Goal: Task Accomplishment & Management: Use online tool/utility

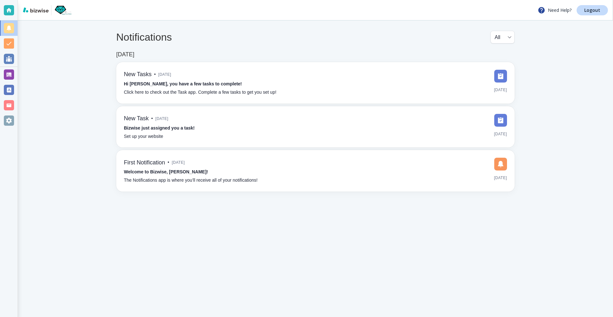
click at [9, 74] on div at bounding box center [9, 74] width 10 height 10
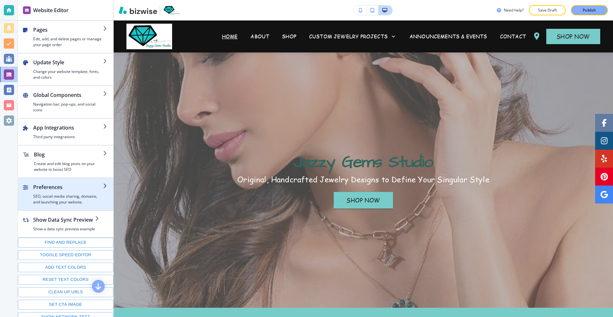
click at [72, 189] on h2 "Preferences" at bounding box center [68, 187] width 70 height 8
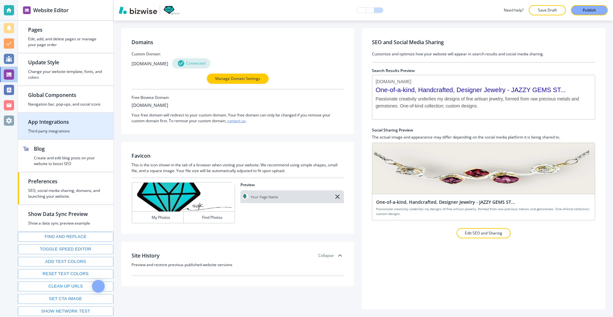
click at [67, 134] on h4 "Third party integrations" at bounding box center [65, 131] width 75 height 6
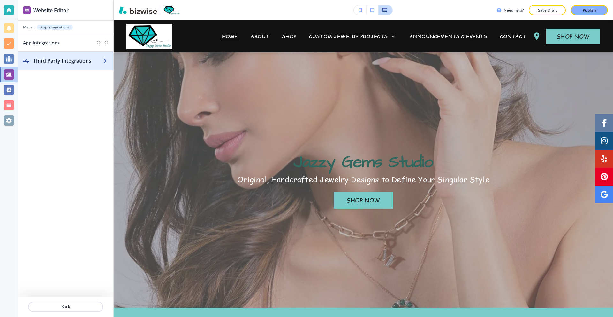
click at [85, 60] on h2 "Third Party Integrations" at bounding box center [68, 61] width 70 height 8
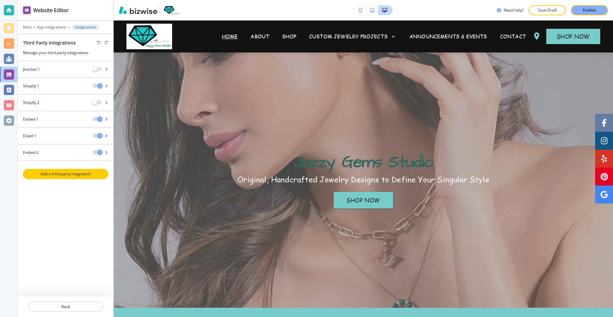
click at [80, 174] on p "Add a third party integration" at bounding box center [66, 174] width 84 height 6
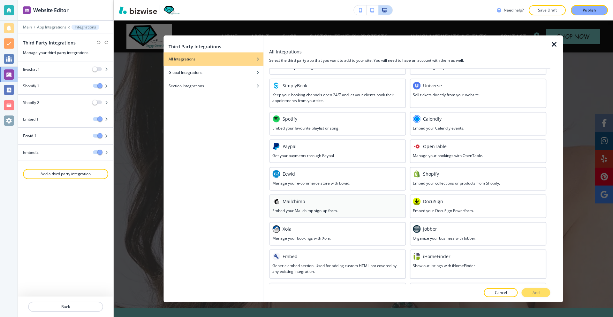
scroll to position [229, 0]
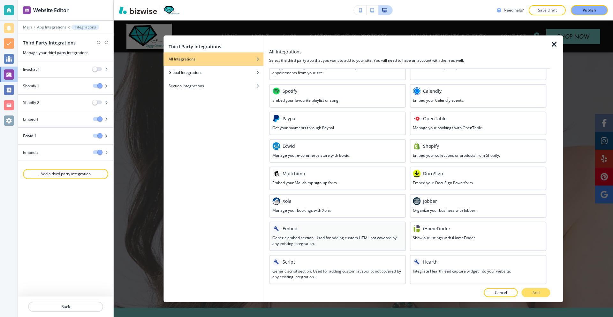
click at [312, 232] on div at bounding box center [337, 233] width 130 height 3
click at [330, 270] on h3 "Generic script section. Used for adding custom JavaScript not covered by any ex…" at bounding box center [337, 273] width 130 height 11
click at [528, 289] on button "Add" at bounding box center [536, 292] width 29 height 9
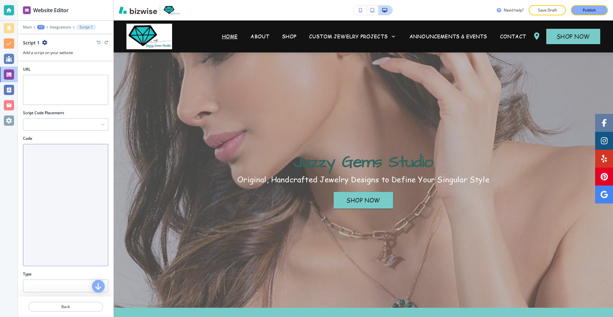
click at [62, 169] on textarea "Code" at bounding box center [65, 205] width 85 height 122
paste textarea "<script> !function(e){if(!window.pintrk){window.pintrk = function () { window.p…"
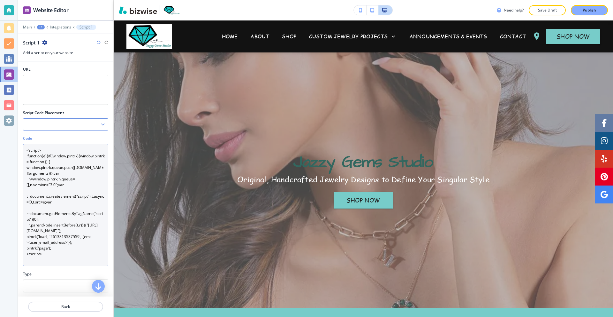
type textarea "<script> !function(e){if(!window.pintrk){window.pintrk = function () { window.p…"
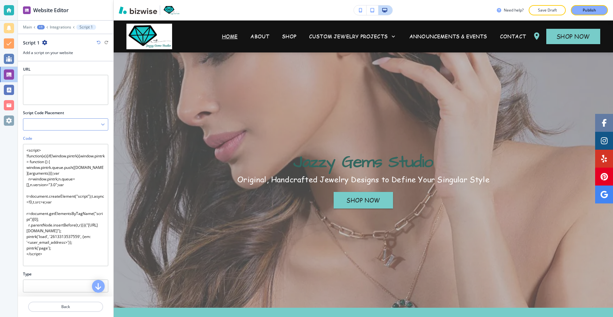
click at [59, 126] on div at bounding box center [65, 124] width 85 height 11
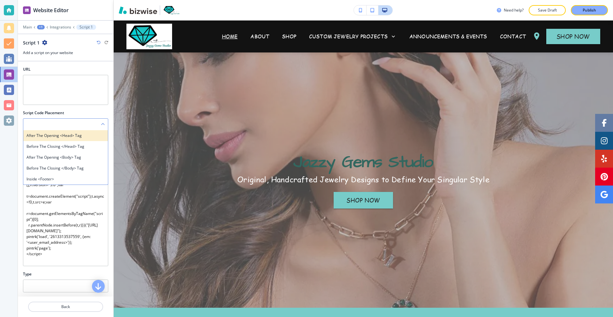
click at [58, 136] on h4 "After the opening <head> tag" at bounding box center [66, 136] width 78 height 6
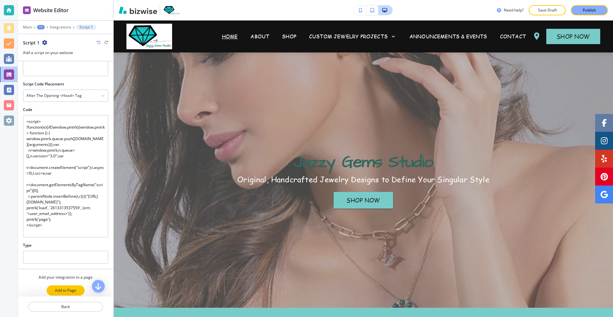
scroll to position [33, 0]
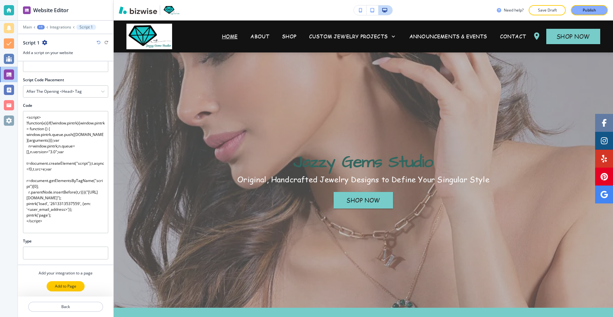
click at [70, 285] on p "Add to Page" at bounding box center [65, 286] width 21 height 6
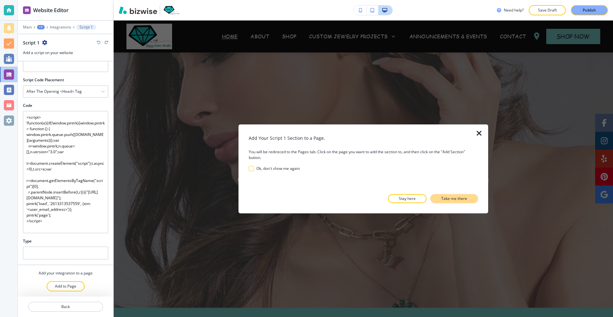
click at [447, 199] on p "Take me there" at bounding box center [454, 198] width 26 height 6
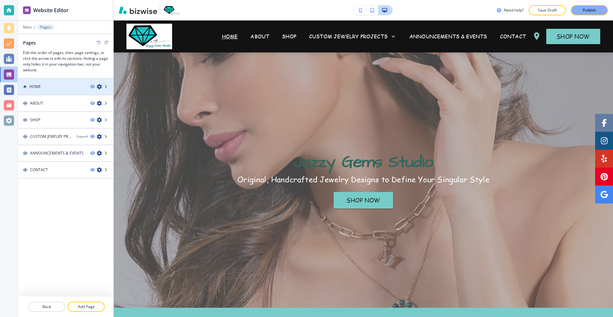
click at [66, 89] on div "HOME" at bounding box center [51, 87] width 67 height 6
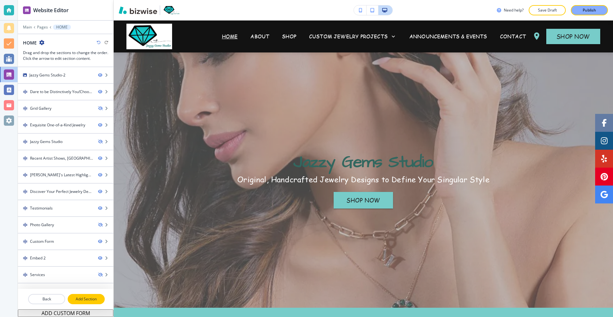
click at [86, 302] on button "Add Section" at bounding box center [86, 299] width 37 height 10
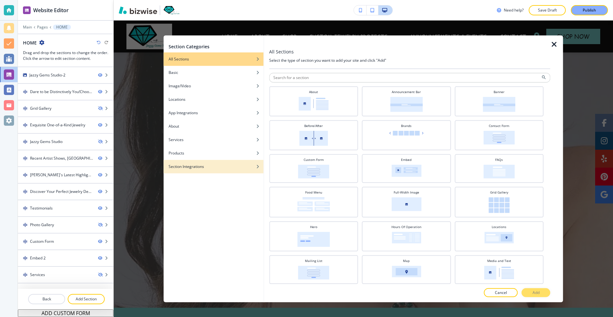
click at [203, 168] on h4 "Section Integrations" at bounding box center [186, 166] width 35 height 6
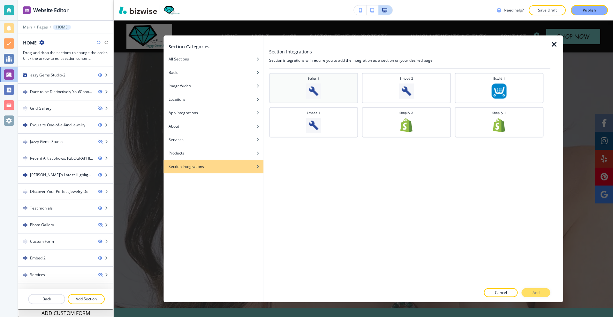
click at [318, 92] on img at bounding box center [313, 90] width 15 height 15
click at [536, 291] on p "Add" at bounding box center [536, 292] width 7 height 6
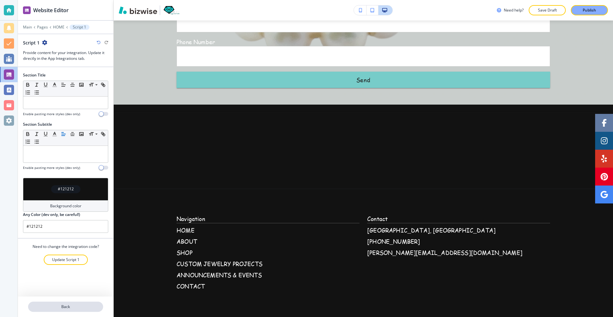
click at [64, 309] on p "Back" at bounding box center [66, 306] width 74 height 6
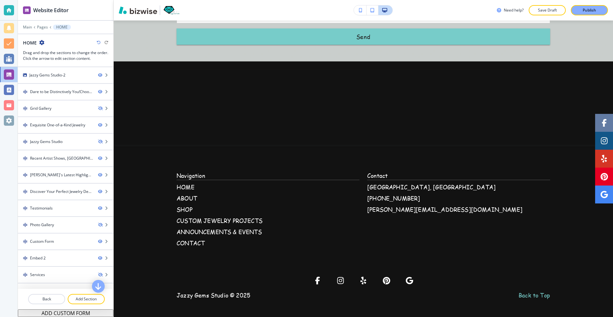
scroll to position [2537, 0]
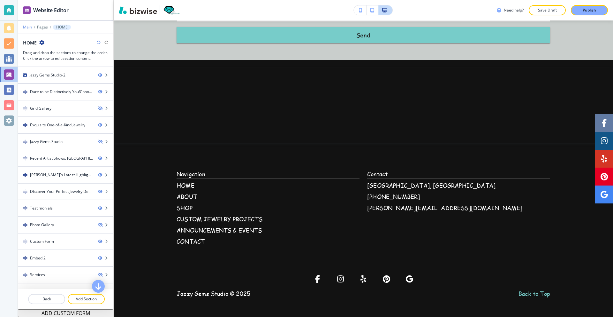
click at [23, 28] on p "Main" at bounding box center [27, 27] width 9 height 4
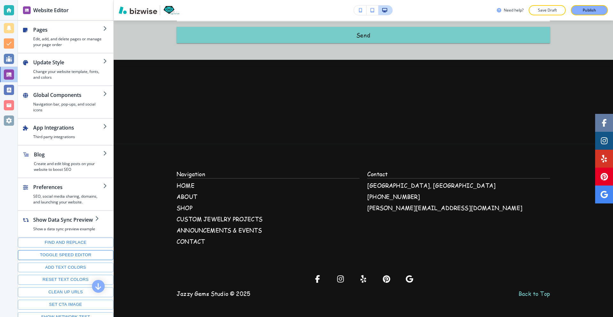
click at [71, 254] on button "Toggle speed editor" at bounding box center [66, 255] width 96 height 10
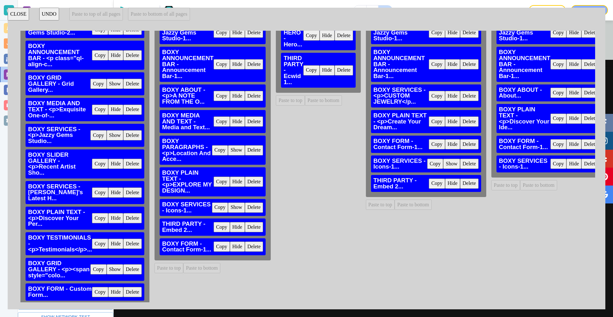
scroll to position [103, 0]
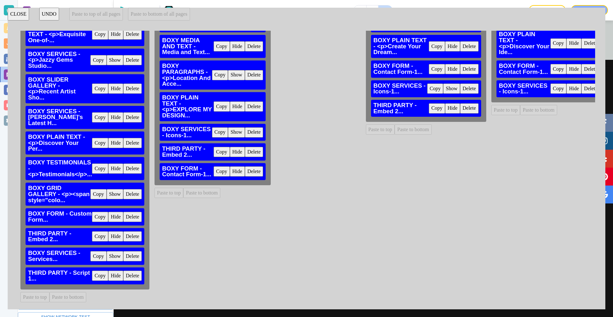
click at [65, 271] on h3 "THIRD PARTY - Script 1..." at bounding box center [60, 276] width 64 height 12
click at [103, 270] on button "Copy" at bounding box center [100, 275] width 16 height 10
click at [164, 18] on button "Paste to bottom of all pages" at bounding box center [159, 14] width 62 height 13
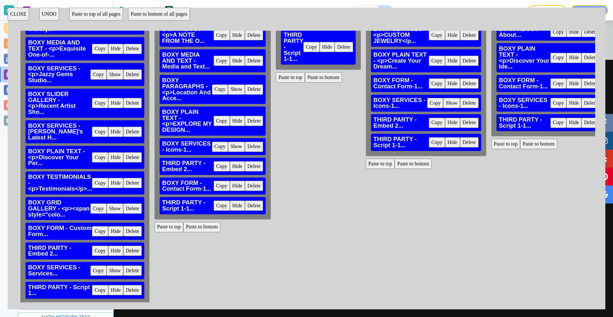
scroll to position [0, 0]
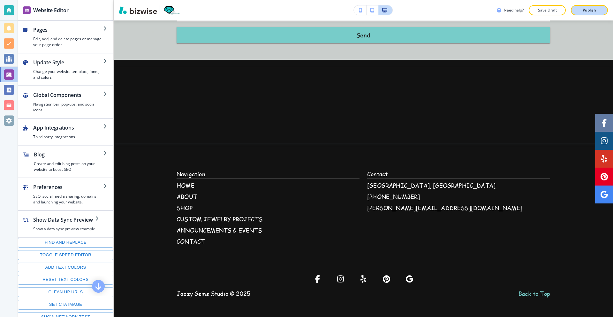
click at [591, 11] on p "Publish" at bounding box center [589, 10] width 13 height 6
drag, startPoint x: 2, startPoint y: 4, endPoint x: 8, endPoint y: 5, distance: 5.8
click at [2, 4] on div at bounding box center [9, 10] width 18 height 20
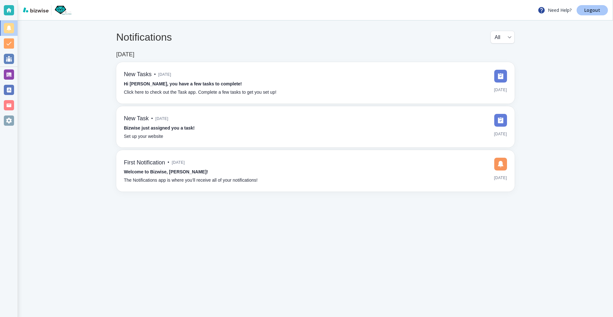
click at [588, 11] on p "Logout" at bounding box center [593, 10] width 16 height 4
